Goal: Information Seeking & Learning: Learn about a topic

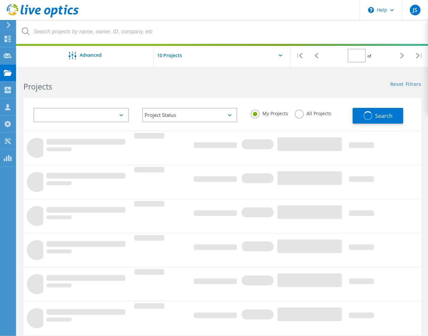
type input "1"
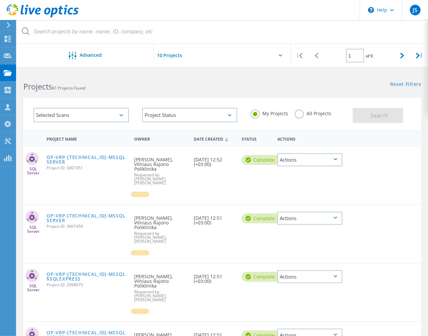
click at [132, 96] on div "Selected Scans Project Status In Progress Complete Published Anonymous Archived…" at bounding box center [222, 110] width 411 height 41
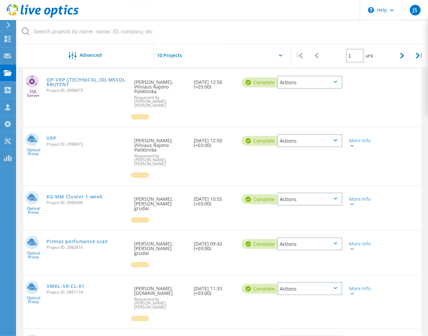
scroll to position [313, 0]
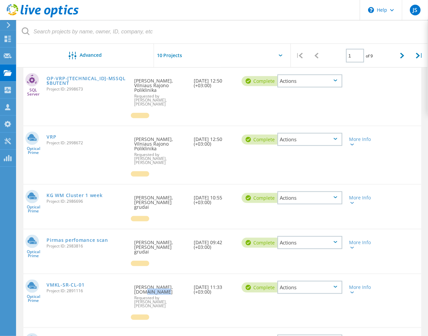
drag, startPoint x: 134, startPoint y: 257, endPoint x: 150, endPoint y: 258, distance: 15.7
click at [150, 274] on div "Requested By [PERSON_NAME], [DOMAIN_NAME] Requested by [PERSON_NAME], ATTREL" at bounding box center [160, 294] width 59 height 40
copy div "[DOMAIN_NAME]"
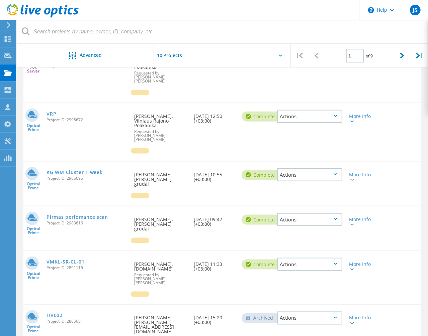
scroll to position [341, 0]
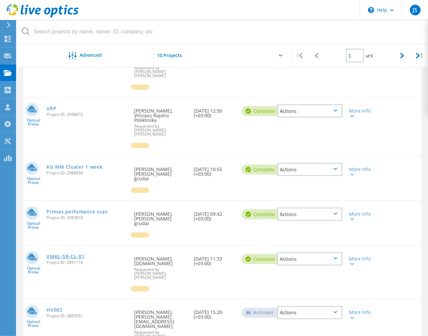
click at [72, 254] on link "VMKL-SR-CL-01" at bounding box center [65, 256] width 38 height 5
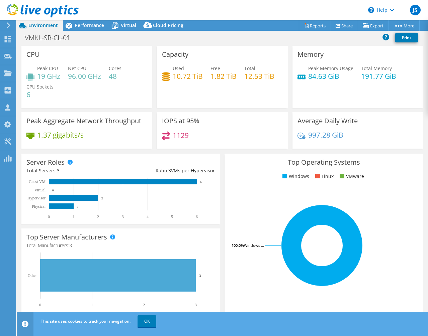
select select "EUFrankfurt"
select select "EUR"
drag, startPoint x: 205, startPoint y: 78, endPoint x: 177, endPoint y: 72, distance: 28.3
click at [177, 72] on div "Used 10.72 TiB Free 1.82 TiB Total 12.53 TiB" at bounding box center [222, 76] width 121 height 22
click at [145, 324] on link "OK" at bounding box center [146, 322] width 19 height 12
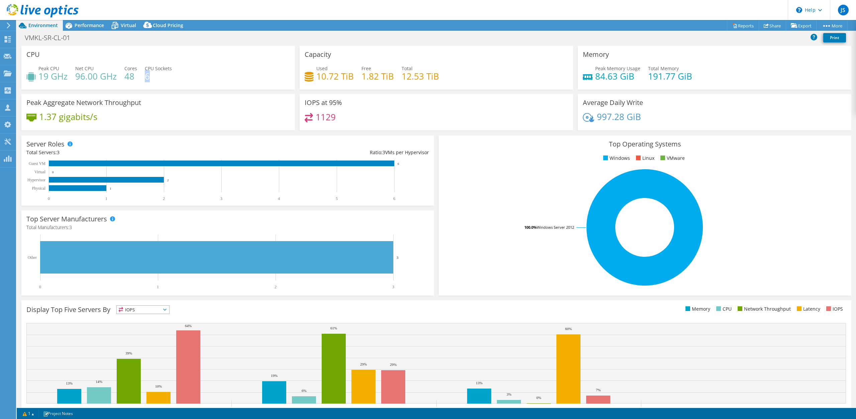
drag, startPoint x: 145, startPoint y: 76, endPoint x: 156, endPoint y: 78, distance: 11.3
click at [156, 78] on div "Peak CPU 19 GHz Net CPU 96.00 GHz Cores 48 CPU Sockets 6" at bounding box center [157, 76] width 263 height 22
click at [8, 39] on icon at bounding box center [8, 39] width 8 height 6
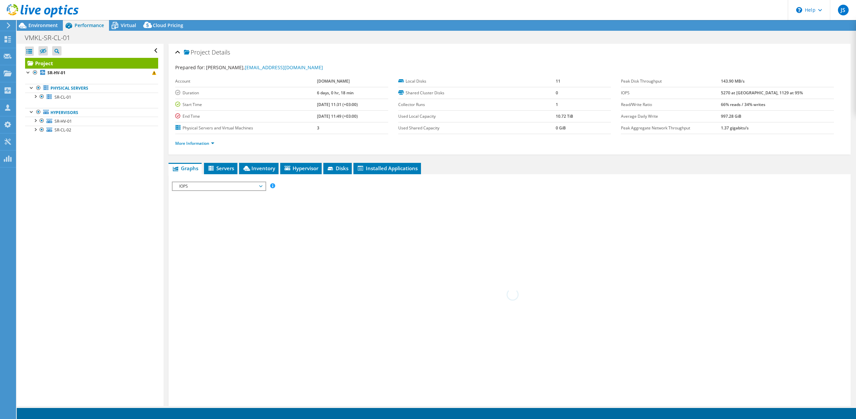
select select "EUFrankfurt"
select select "EUR"
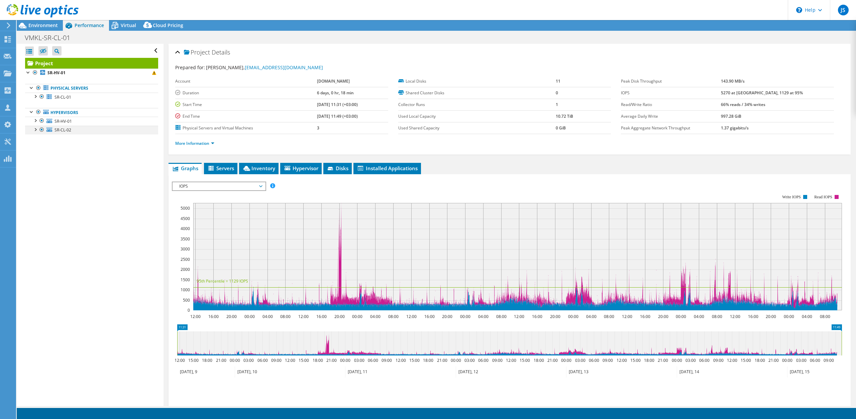
click at [35, 130] on div at bounding box center [35, 129] width 7 height 7
click at [36, 119] on div at bounding box center [35, 120] width 7 height 7
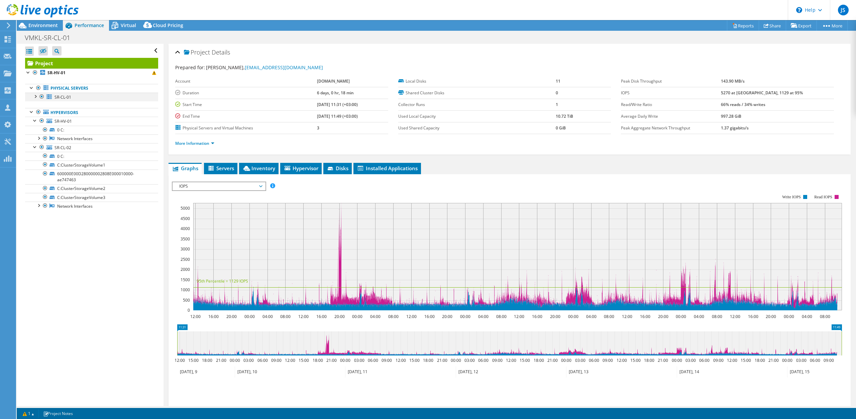
click at [38, 96] on div at bounding box center [35, 96] width 7 height 7
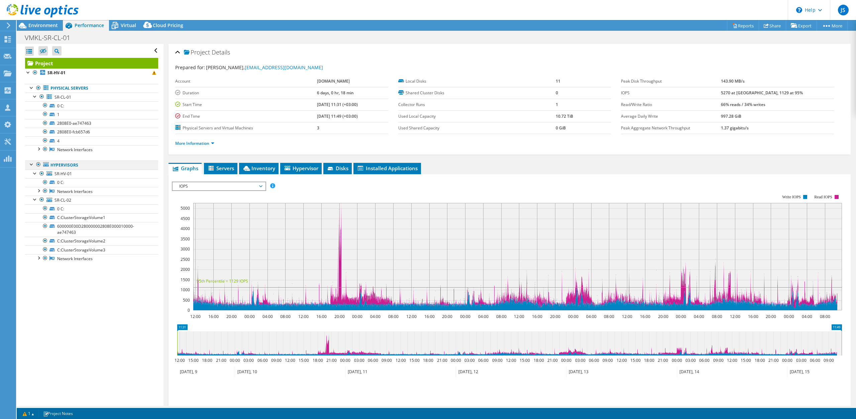
click at [32, 163] on div at bounding box center [31, 163] width 7 height 7
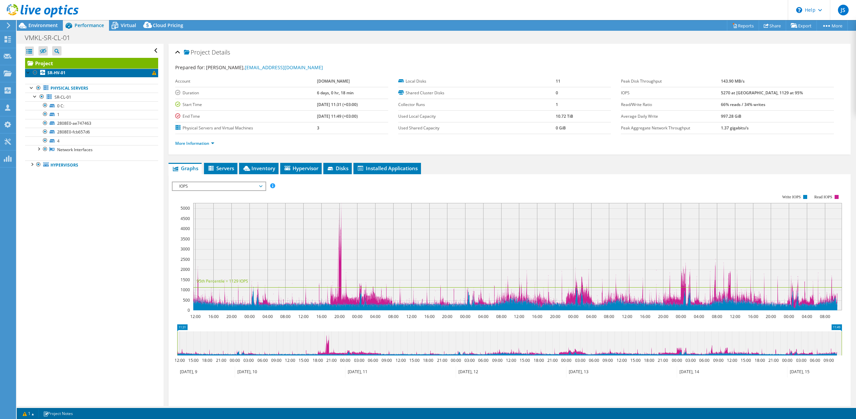
click at [58, 70] on link "SR-HV-01" at bounding box center [91, 73] width 133 height 9
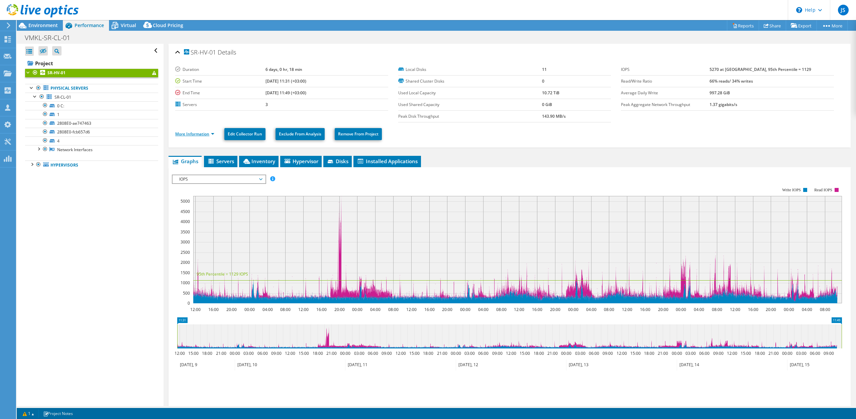
click at [203, 134] on link "More Information" at bounding box center [194, 134] width 39 height 6
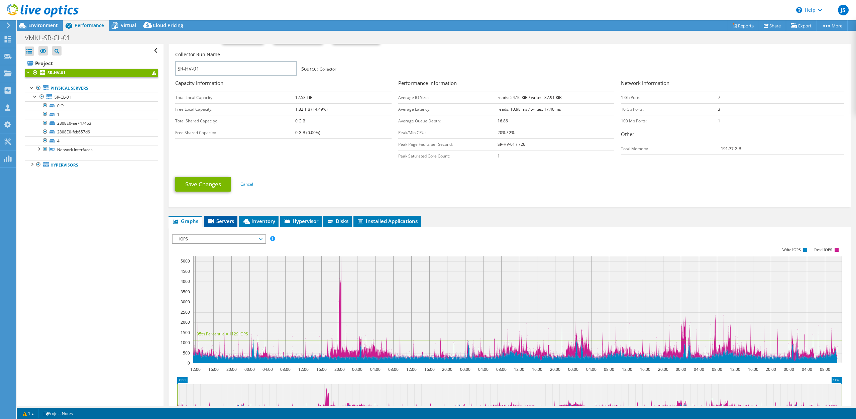
click at [222, 223] on li "Servers" at bounding box center [220, 221] width 33 height 11
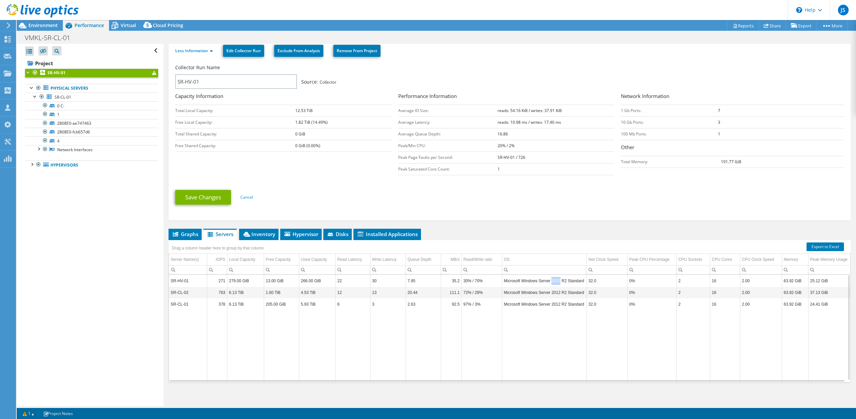
drag, startPoint x: 559, startPoint y: 279, endPoint x: 551, endPoint y: 276, distance: 9.2
click at [551, 276] on td "Microsoft Windows Server 2012 R2 Standard" at bounding box center [544, 281] width 85 height 12
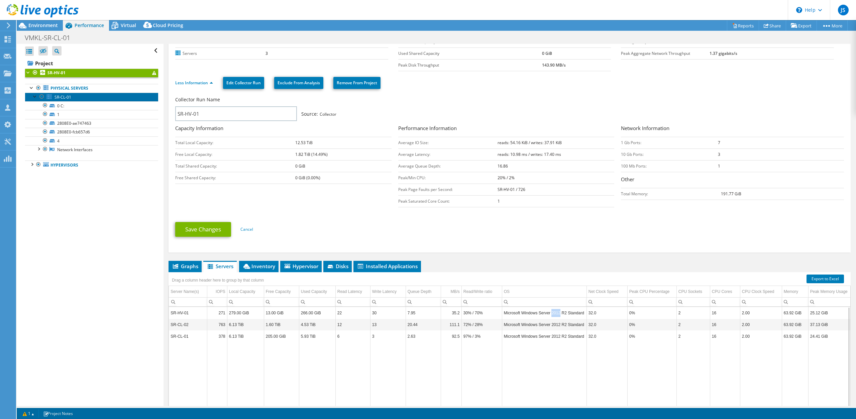
click at [57, 97] on span "SR-CL-01" at bounding box center [62, 97] width 17 height 6
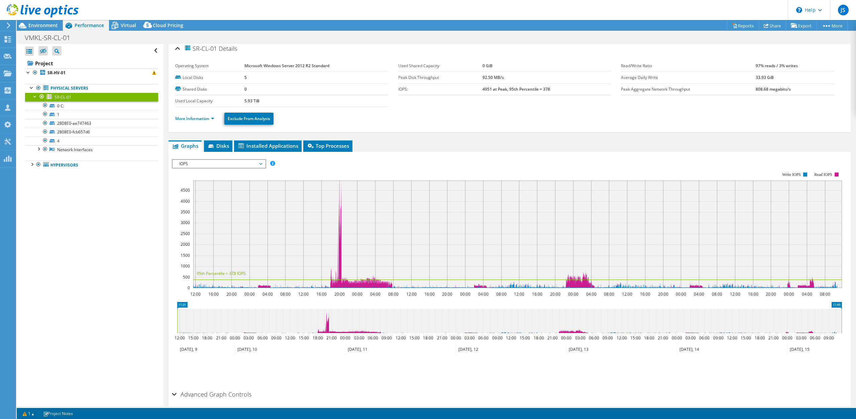
scroll to position [0, 0]
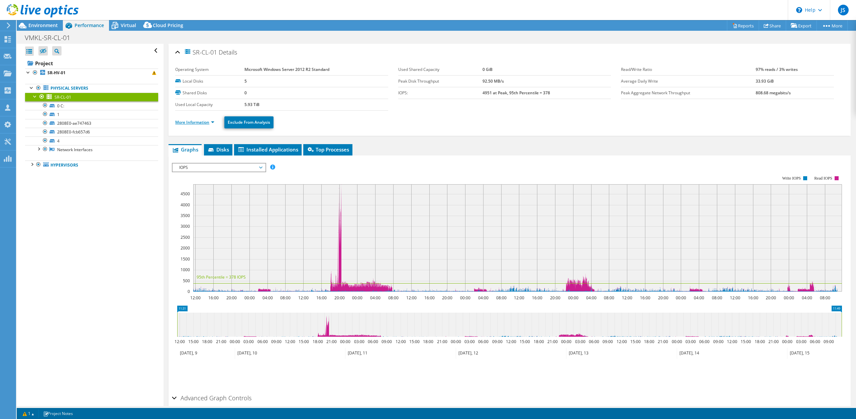
click at [212, 119] on link "More Information" at bounding box center [194, 122] width 39 height 6
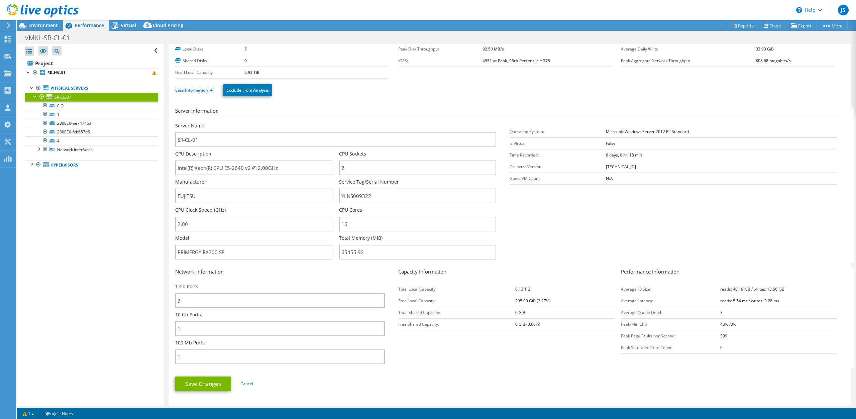
scroll to position [32, 0]
drag, startPoint x: 245, startPoint y: 253, endPoint x: 160, endPoint y: 250, distance: 84.6
click at [175, 250] on input "PRIMERGY RX200 S8" at bounding box center [253, 252] width 157 height 15
click at [353, 201] on input "YLNS009322" at bounding box center [417, 196] width 157 height 15
